Goal: Task Accomplishment & Management: Manage account settings

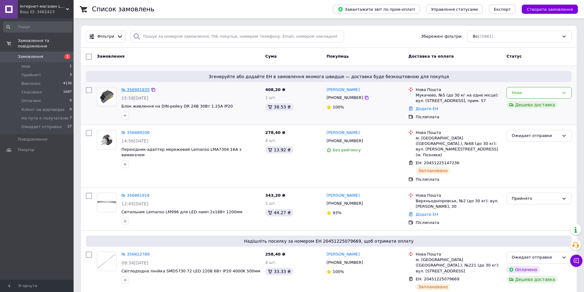
click at [138, 89] on link "№ 356901835" at bounding box center [135, 89] width 28 height 5
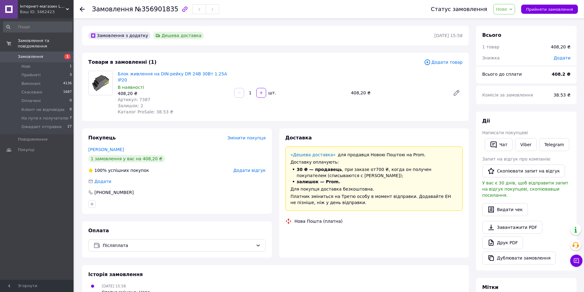
click at [514, 12] on span "Нове" at bounding box center [505, 9] width 22 height 10
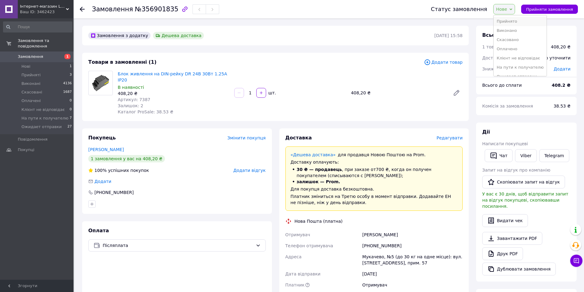
click at [513, 22] on li "Прийнято" at bounding box center [520, 21] width 53 height 9
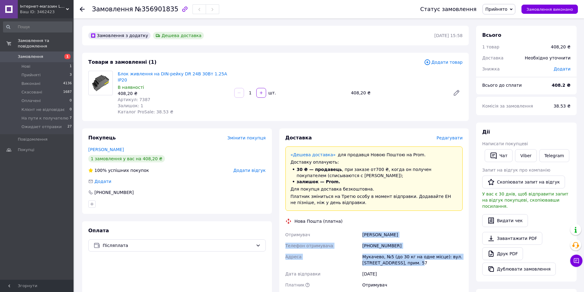
drag, startPoint x: 361, startPoint y: 227, endPoint x: 415, endPoint y: 255, distance: 60.9
click at [415, 255] on div "Отримувач [PERSON_NAME] Телефон отримувача [PHONE_NUMBER] Адреса Мукачево, №5 (…" at bounding box center [374, 282] width 180 height 106
copy div "[PERSON_NAME] Телефон отримувача [PHONE_NUMBER] [GEOGRAPHIC_DATA], №5 (до 30 кг…"
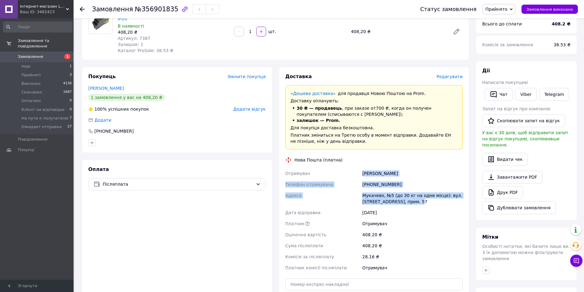
scroll to position [168, 0]
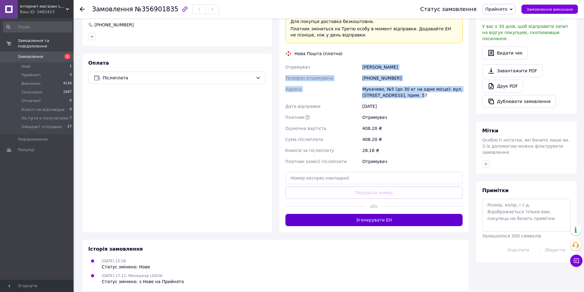
click at [379, 214] on button "Згенерувати ЕН" at bounding box center [375, 220] width 178 height 12
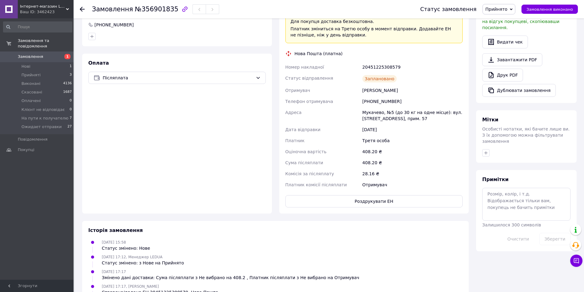
click at [371, 62] on div "20451225308579" at bounding box center [412, 67] width 103 height 11
copy div "20451225308579"
